Goal: Navigation & Orientation: Find specific page/section

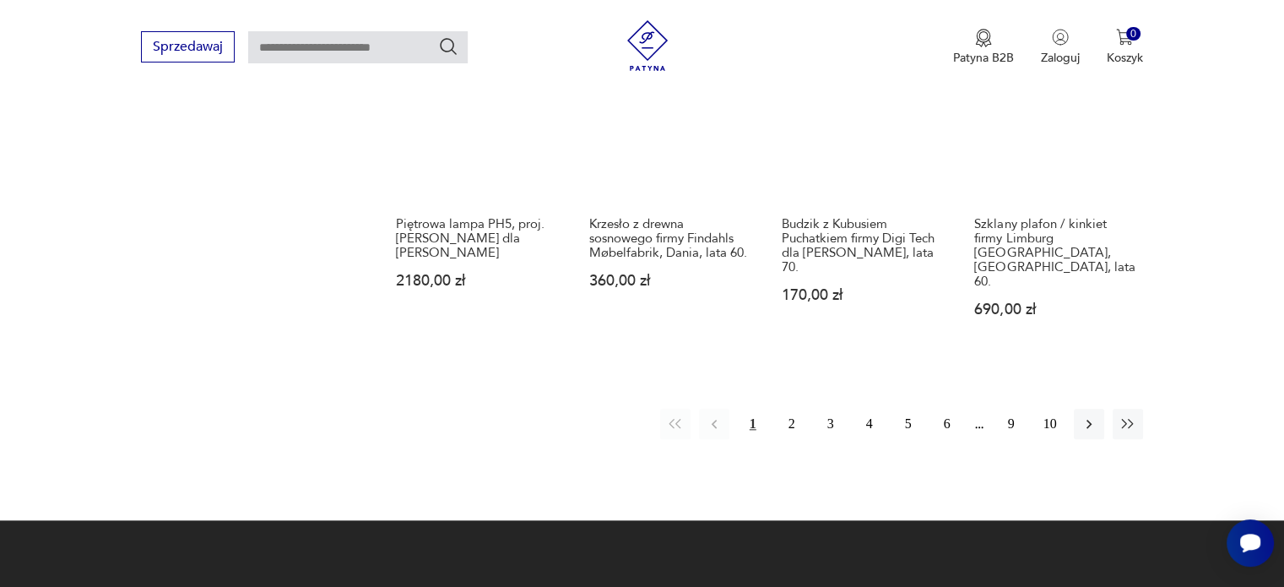
scroll to position [1677, 0]
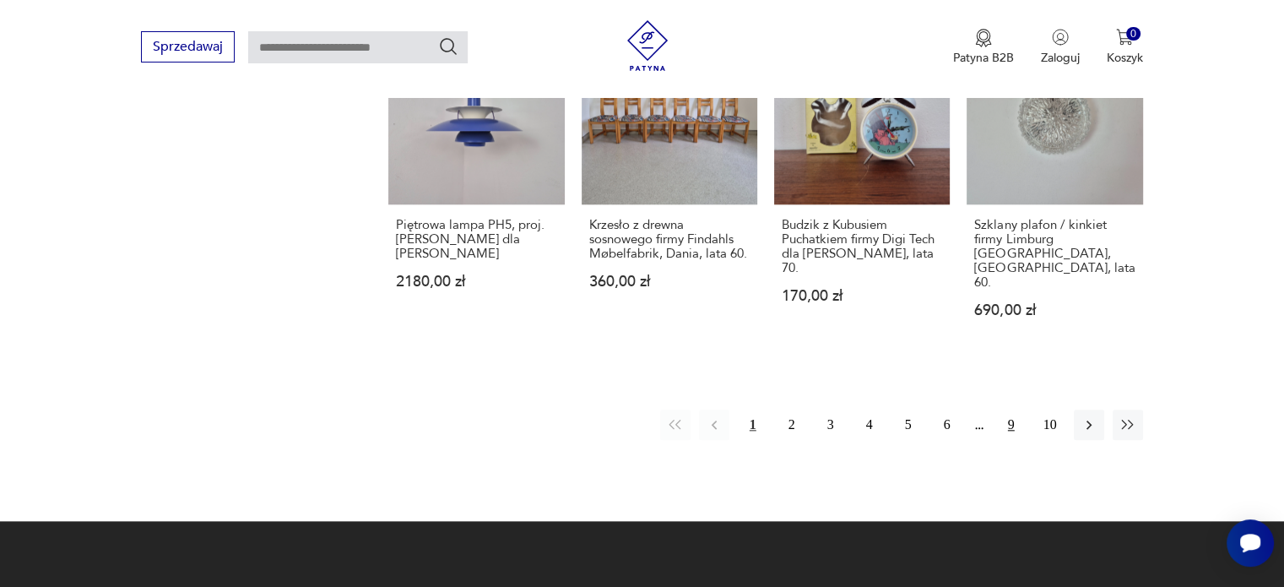
click at [1007, 410] on button "9" at bounding box center [1011, 425] width 30 height 30
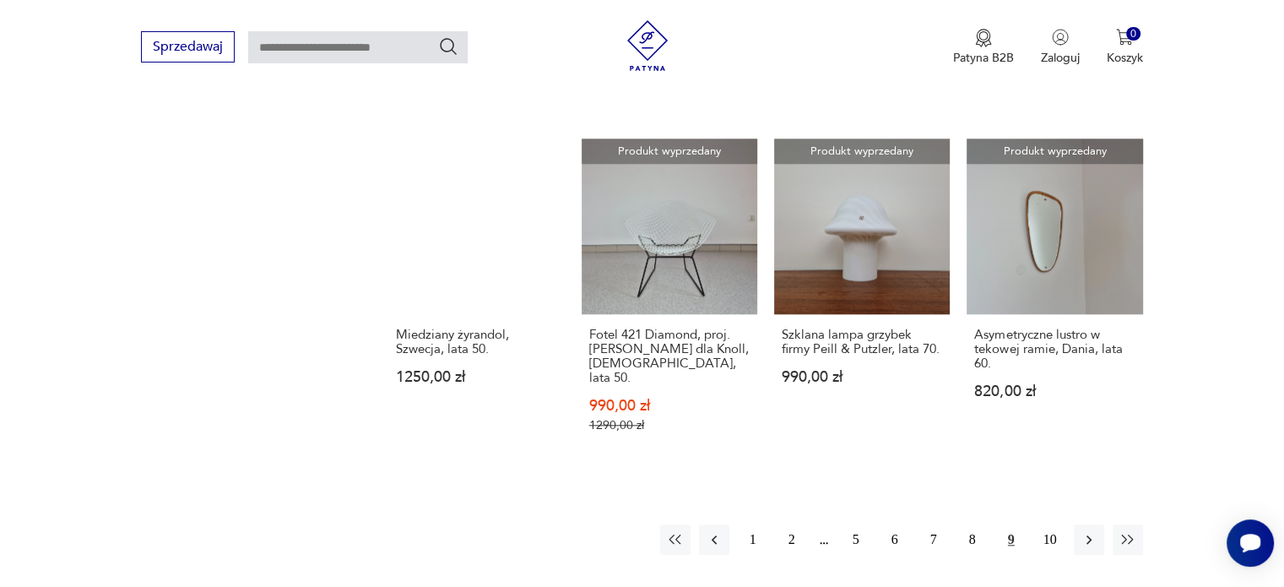
scroll to position [1601, 0]
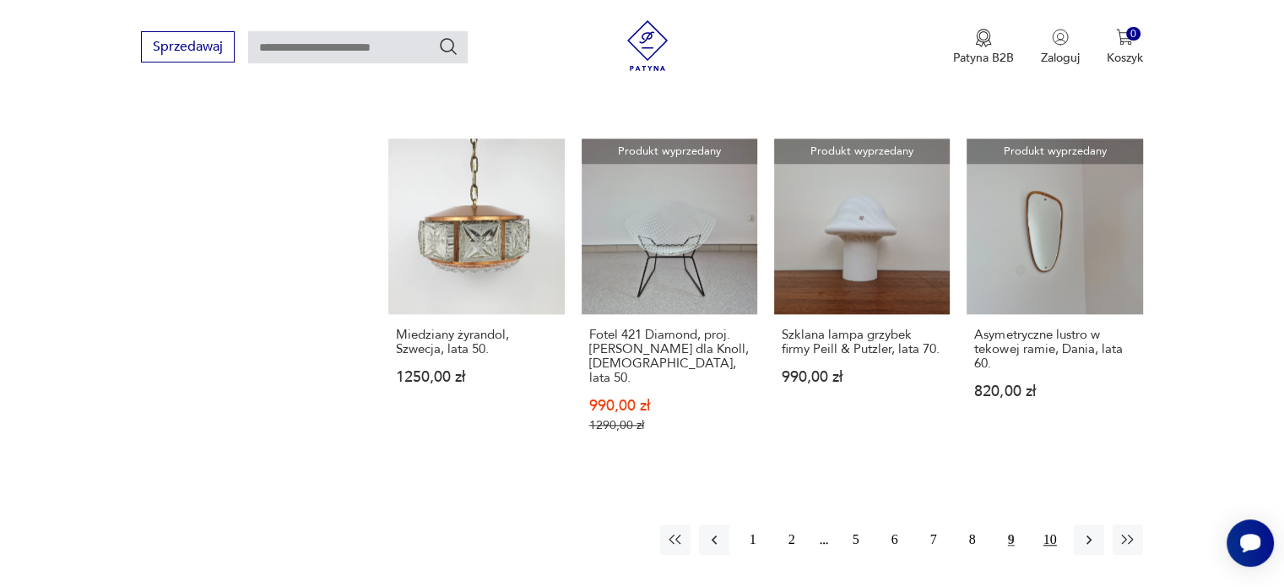
click at [1058, 524] on button "10" at bounding box center [1050, 539] width 30 height 30
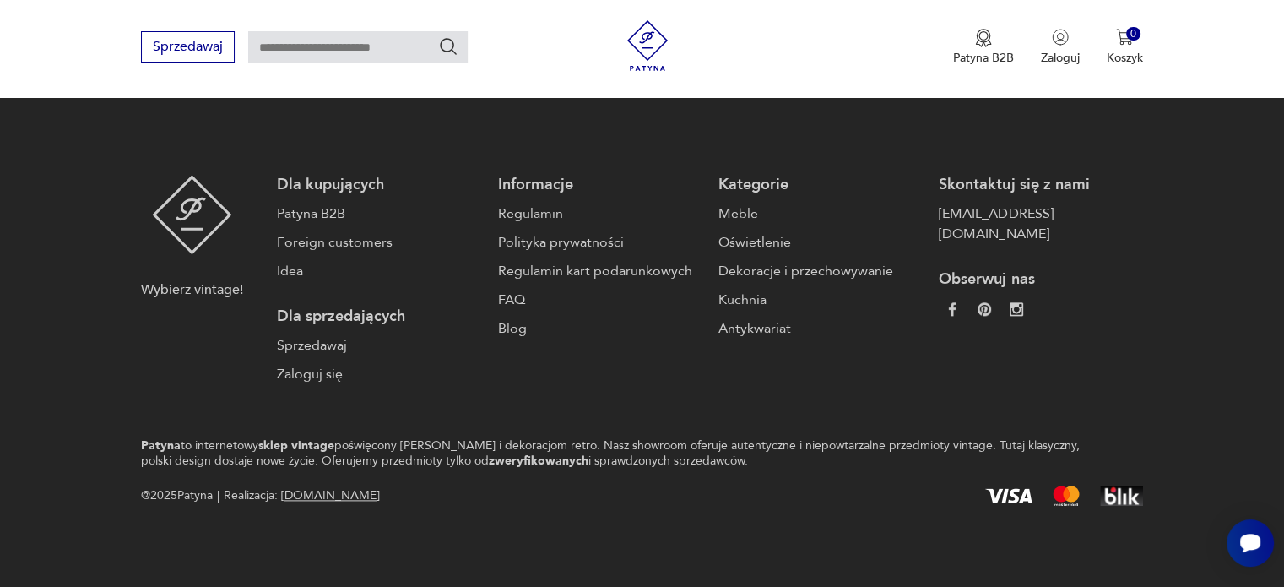
scroll to position [1647, 0]
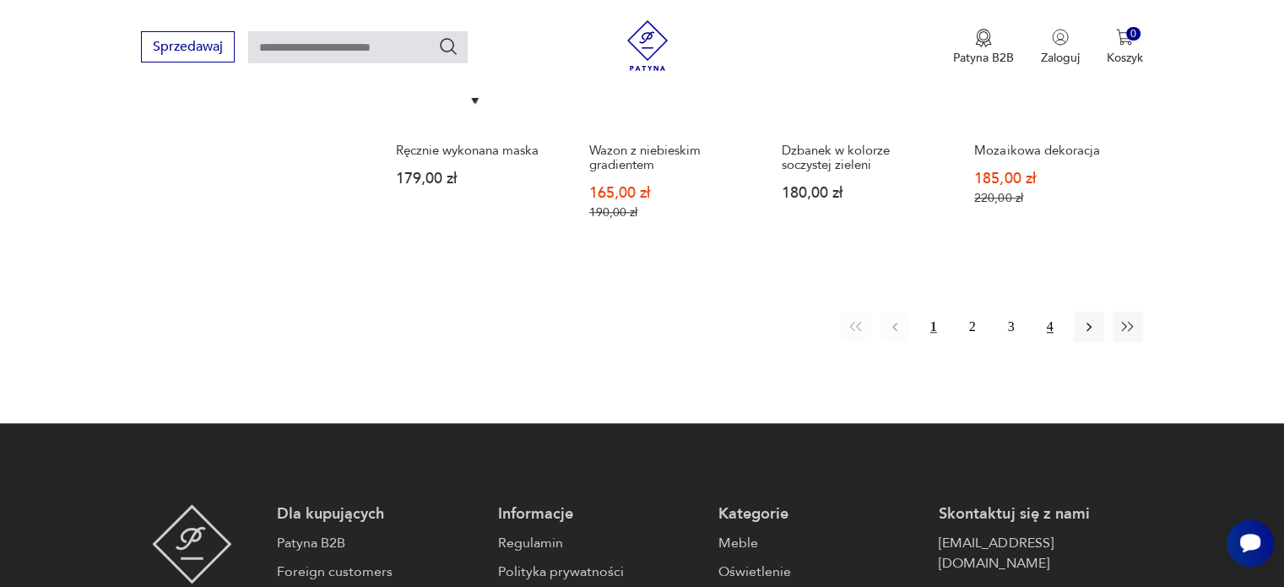
click at [1052, 318] on button "4" at bounding box center [1050, 327] width 30 height 30
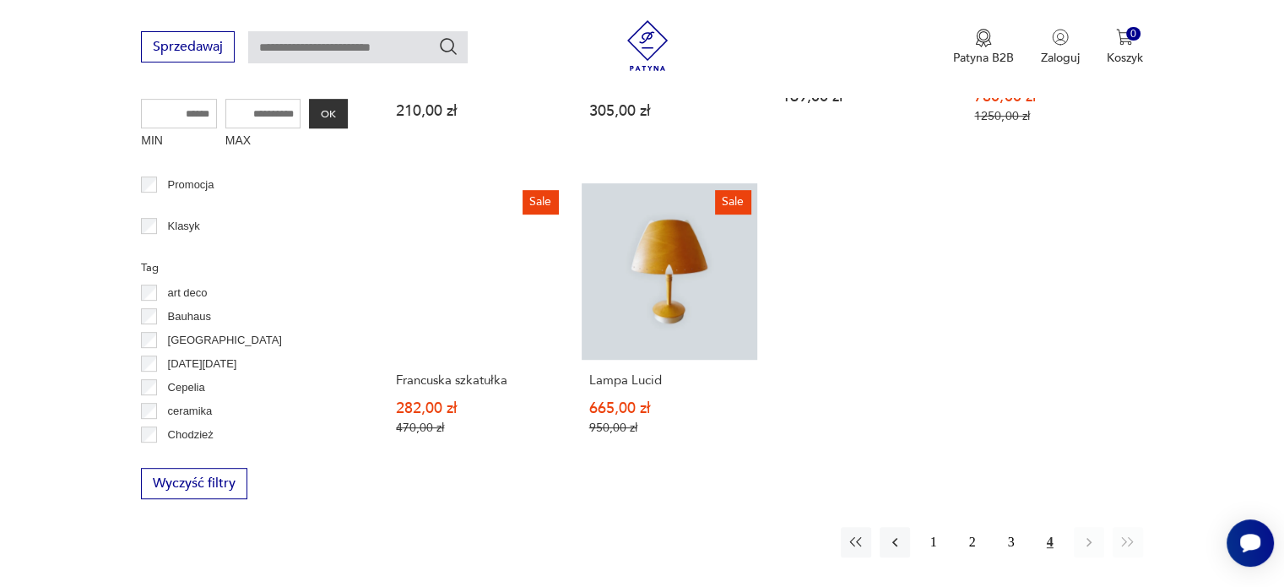
scroll to position [787, 0]
